Goal: Transaction & Acquisition: Download file/media

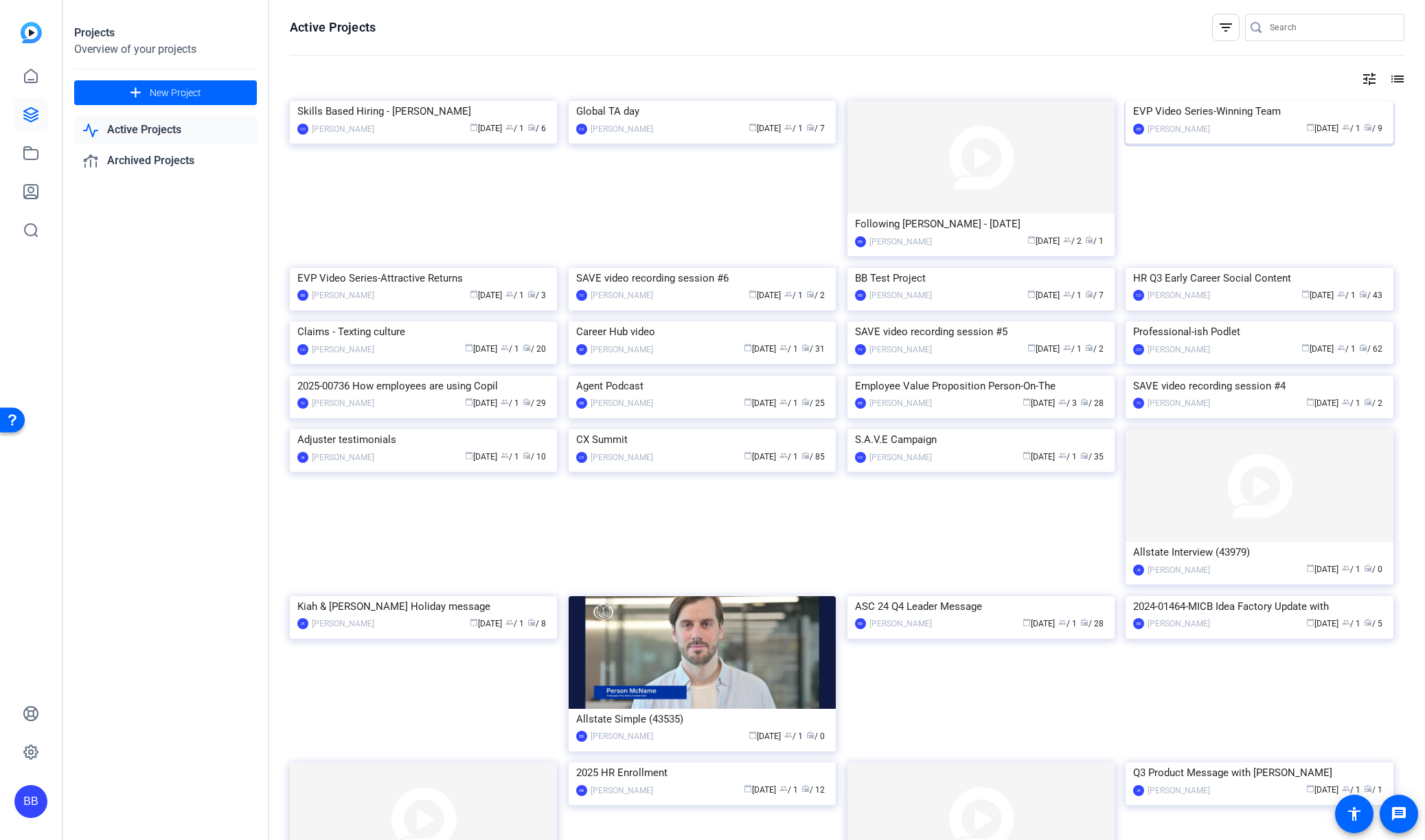
click at [1285, 101] on img at bounding box center [1259, 101] width 267 height 0
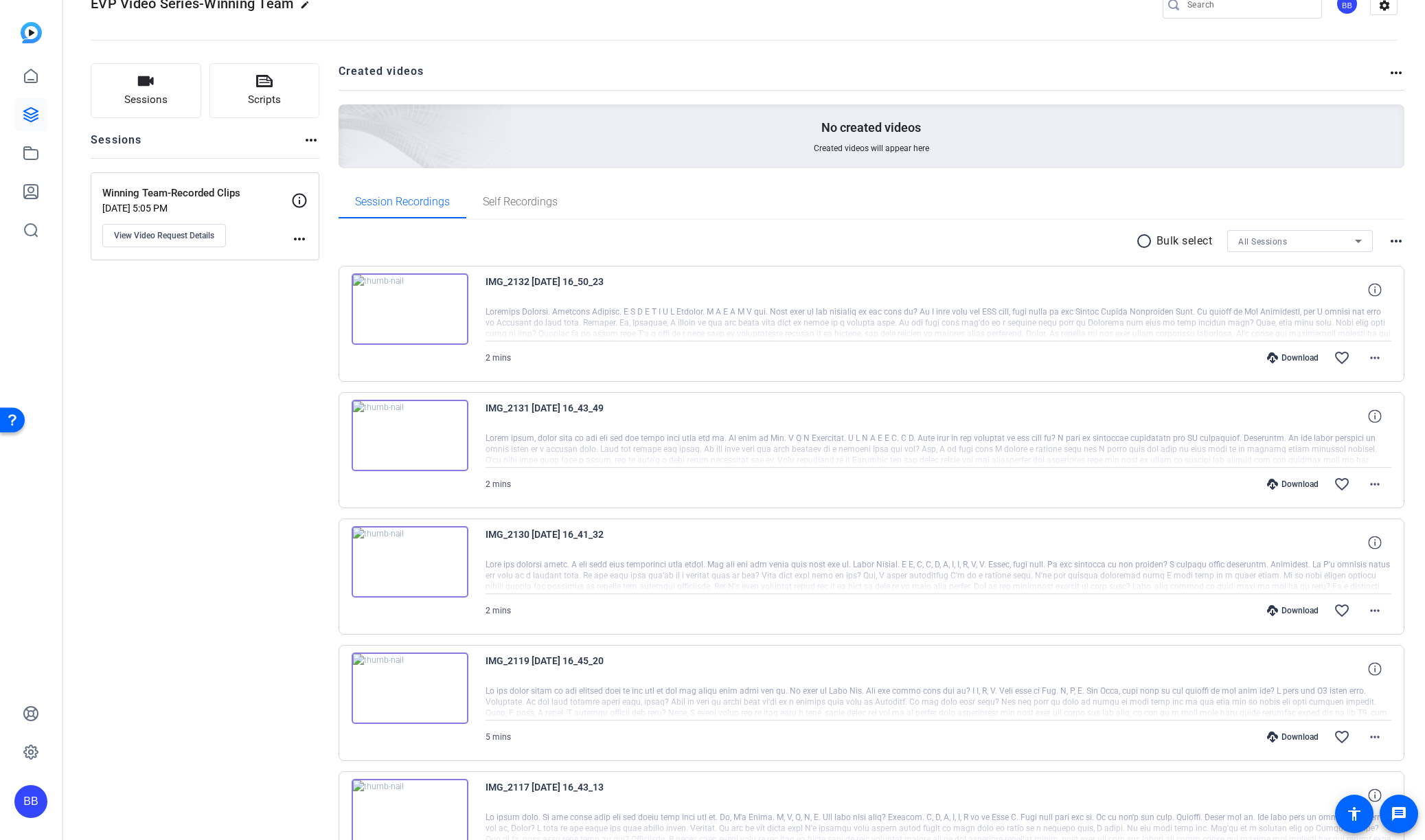
scroll to position [97, 0]
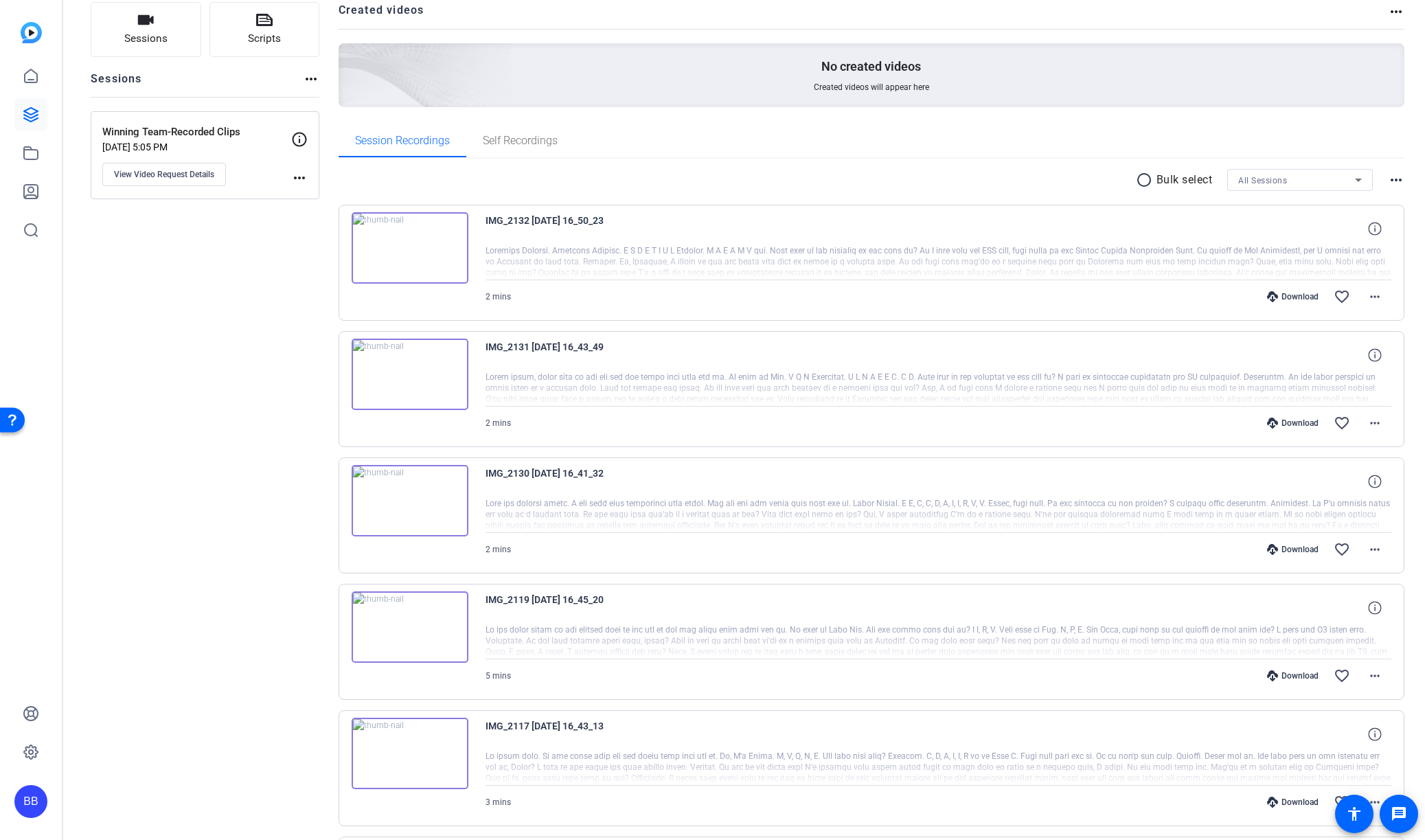
click at [1398, 516] on div "Sessions Scripts Sessions more_horiz Winning Team-Recorded Clips [DATE] 5:05 PM…" at bounding box center [743, 689] width 1362 height 1407
click at [1367, 545] on mat-icon "more_horiz" at bounding box center [1375, 549] width 17 height 17
click at [1359, 613] on span "Download MP4" at bounding box center [1332, 612] width 83 height 17
click at [1367, 420] on mat-icon "more_horiz" at bounding box center [1375, 423] width 17 height 17
click at [1353, 490] on span "Download MP4" at bounding box center [1332, 486] width 83 height 17
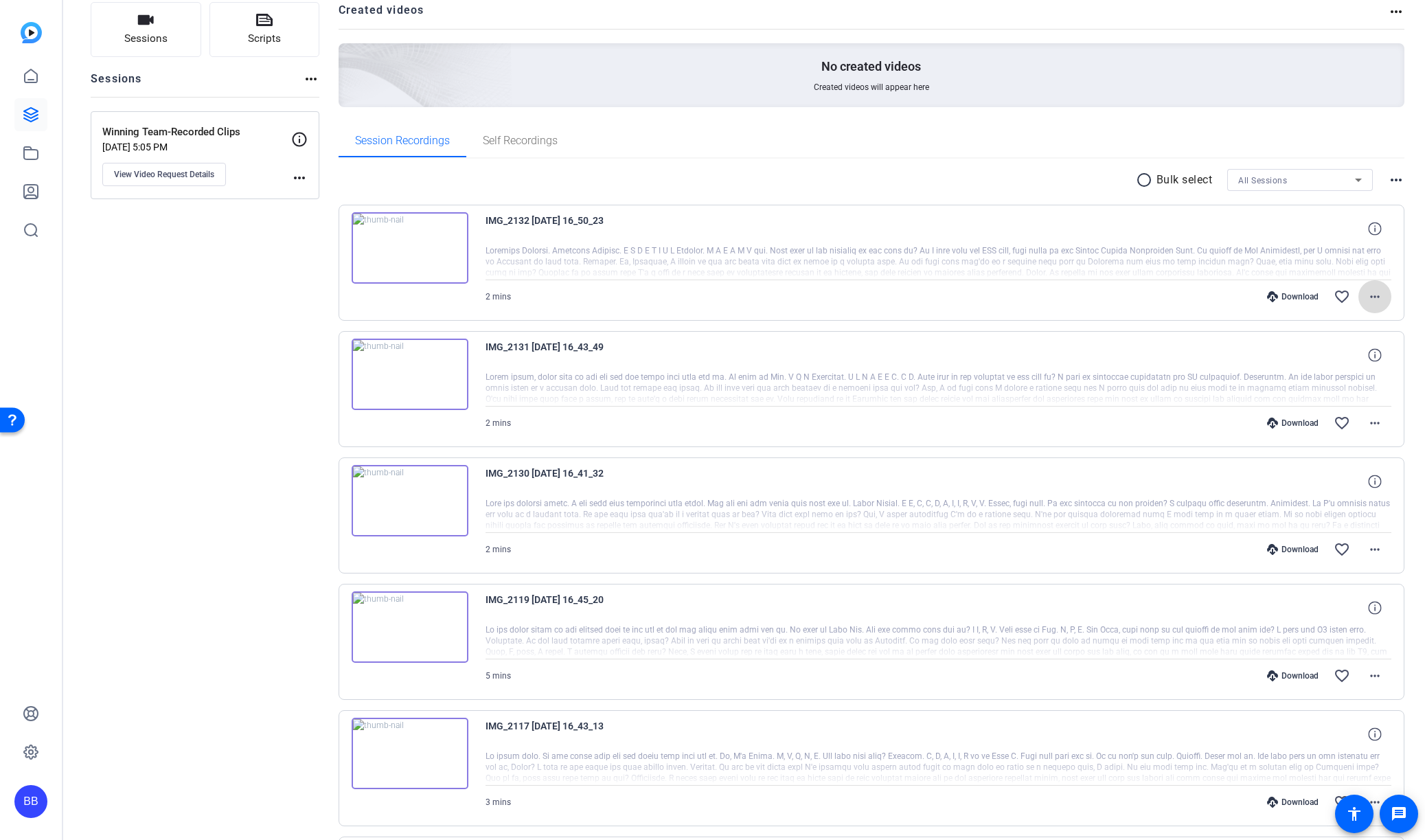
click at [1367, 297] on mat-icon "more_horiz" at bounding box center [1375, 297] width 17 height 17
click at [1347, 361] on span "Download MP4" at bounding box center [1332, 359] width 83 height 17
